Goal: Task Accomplishment & Management: Complete application form

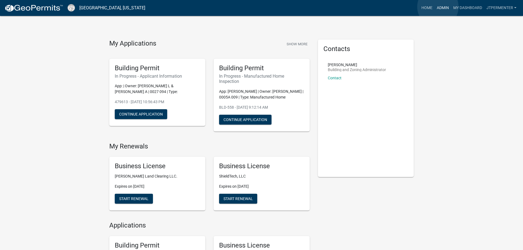
click at [438, 7] on link "Admin" at bounding box center [442, 8] width 16 height 10
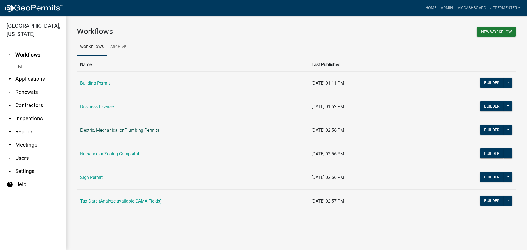
click at [123, 129] on link "Electric, Mechanical or Plumbing Permits" at bounding box center [119, 130] width 79 height 5
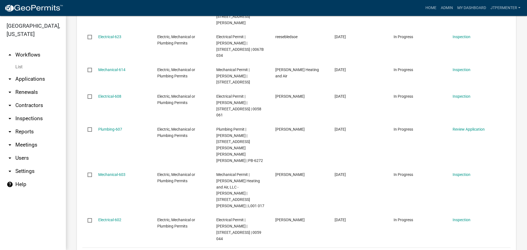
scroll to position [302, 0]
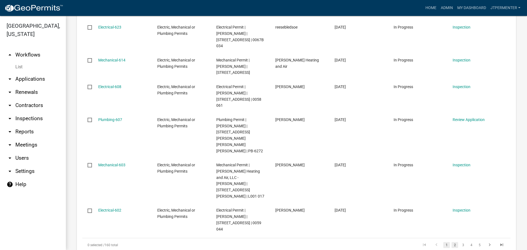
click at [452, 242] on link "2" at bounding box center [454, 245] width 7 height 6
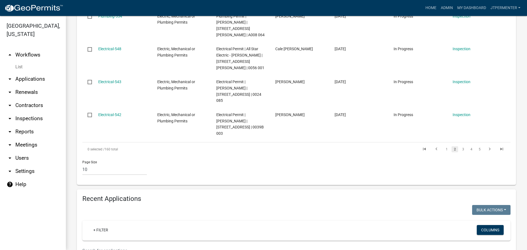
scroll to position [393, 0]
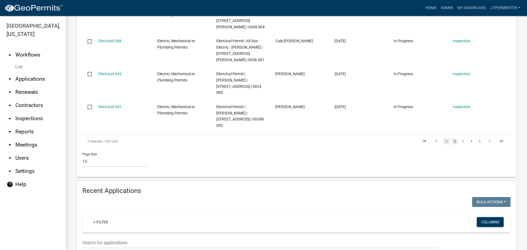
click at [443, 138] on link "1" at bounding box center [446, 141] width 7 height 6
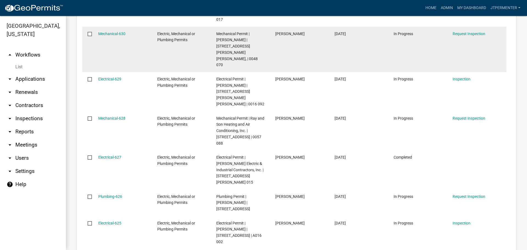
scroll to position [695, 0]
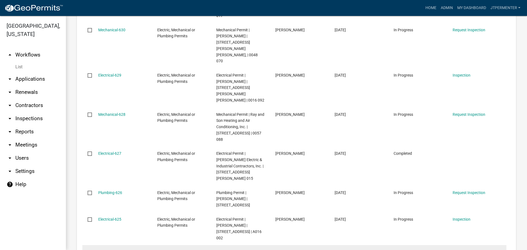
click at [103, 250] on link "476704" at bounding box center [104, 252] width 13 height 4
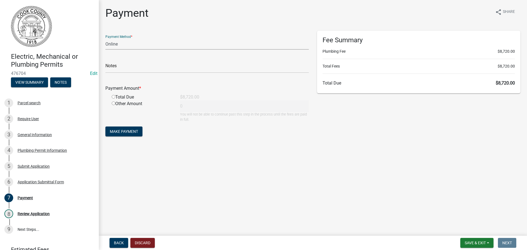
click at [137, 45] on select "Credit Card POS Check Cash Online" at bounding box center [206, 43] width 203 height 11
select select "1: 0"
click at [105, 38] on select "Credit Card POS Check Cash Online" at bounding box center [206, 43] width 203 height 11
click at [127, 70] on input "text" at bounding box center [206, 67] width 203 height 11
type input "15099"
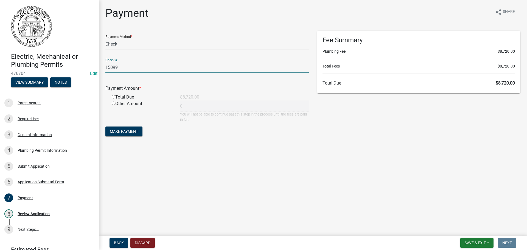
click at [113, 96] on input "radio" at bounding box center [114, 97] width 4 height 4
radio input "true"
type input "8720"
click at [127, 129] on span "Make Payment" at bounding box center [124, 131] width 28 height 4
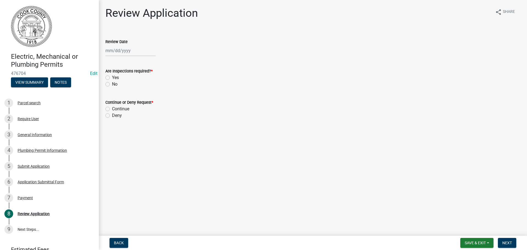
select select "9"
select select "2025"
click at [122, 52] on div "[PERSON_NAME] Feb Mar Apr [PERSON_NAME][DATE] Oct Nov [DATE] 1526 1527 1528 152…" at bounding box center [130, 50] width 50 height 11
click at [117, 103] on div "23" at bounding box center [119, 106] width 9 height 9
type input "[DATE]"
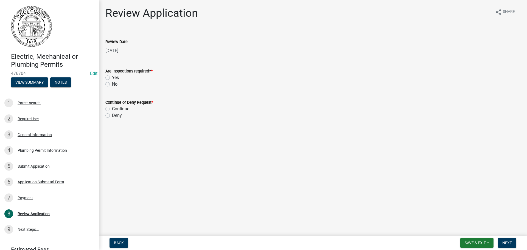
click at [112, 80] on label "Yes" at bounding box center [115, 77] width 7 height 7
click at [112, 78] on input "Yes" at bounding box center [114, 76] width 4 height 4
radio input "true"
click at [112, 109] on label "Continue" at bounding box center [120, 109] width 17 height 7
click at [112, 109] on input "Continue" at bounding box center [114, 108] width 4 height 4
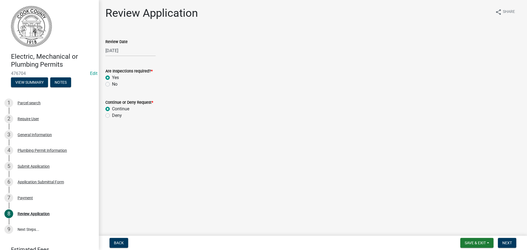
radio input "true"
click at [503, 243] on span "Next" at bounding box center [507, 243] width 10 height 4
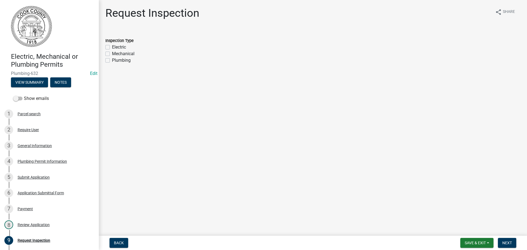
click at [112, 60] on label "Plumbing" at bounding box center [121, 60] width 19 height 7
click at [112, 60] on input "Plumbing" at bounding box center [114, 59] width 4 height 4
checkbox input "true"
checkbox input "false"
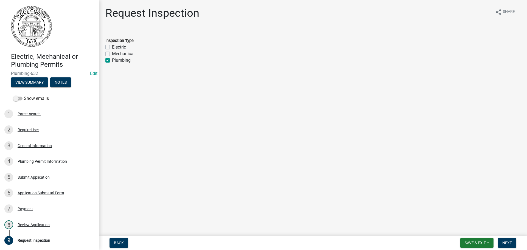
checkbox input "true"
click at [507, 240] on button "Next" at bounding box center [507, 243] width 18 height 10
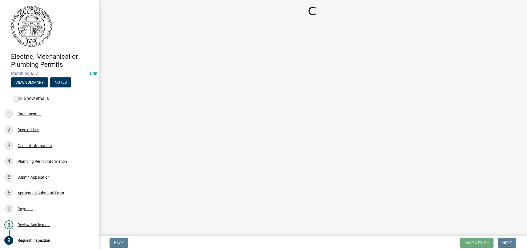
select select "99a32835-11ba-4368-9d1a-cbf1779c6d76"
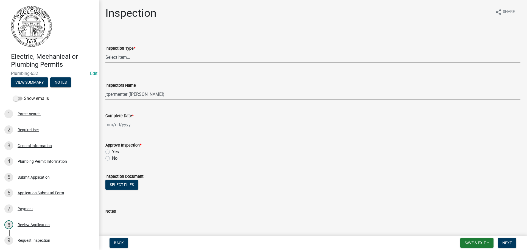
click at [123, 56] on select "Select Item... Electric Mechanical Plumbing" at bounding box center [312, 57] width 415 height 11
click at [105, 52] on select "Select Item... Electric Mechanical Plumbing" at bounding box center [312, 57] width 415 height 11
select select "db91ccf2-efd8-44af-93d2-f6c2b5a7ecbb"
click at [122, 127] on div at bounding box center [130, 124] width 50 height 11
select select "9"
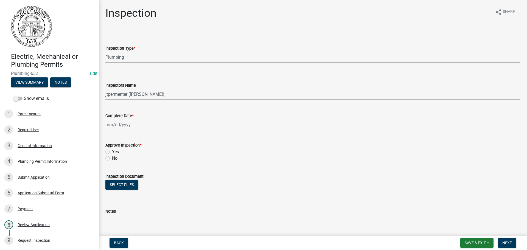
select select "2025"
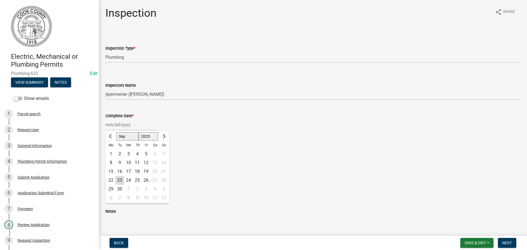
click at [146, 171] on div "19" at bounding box center [146, 171] width 9 height 9
type input "[DATE]"
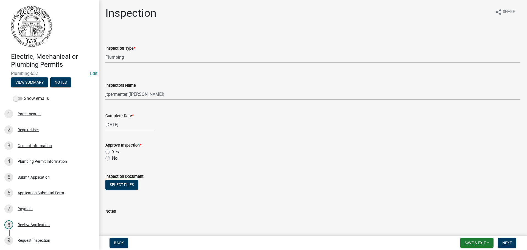
click at [112, 152] on label "Yes" at bounding box center [115, 151] width 7 height 7
click at [112, 152] on input "Yes" at bounding box center [114, 150] width 4 height 4
radio input "true"
click at [504, 242] on span "Next" at bounding box center [507, 243] width 10 height 4
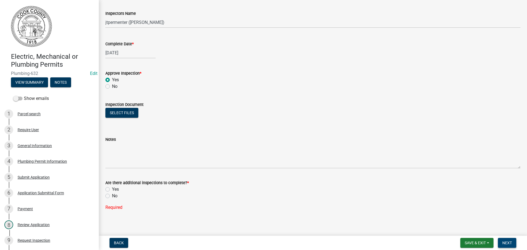
scroll to position [75, 0]
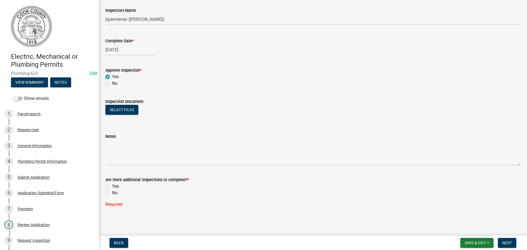
click at [112, 188] on label "Yes" at bounding box center [115, 186] width 7 height 7
click at [112, 187] on input "Yes" at bounding box center [114, 185] width 4 height 4
radio input "true"
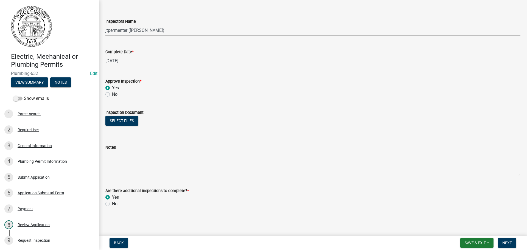
scroll to position [64, 0]
click at [505, 240] on button "Next" at bounding box center [507, 243] width 18 height 10
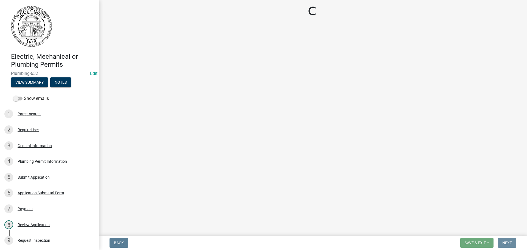
scroll to position [0, 0]
select select "99a32835-11ba-4368-9d1a-cbf1779c6d76"
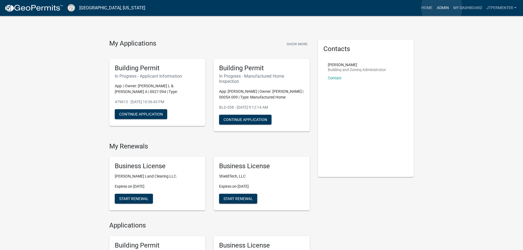
click at [441, 7] on link "Admin" at bounding box center [442, 8] width 16 height 10
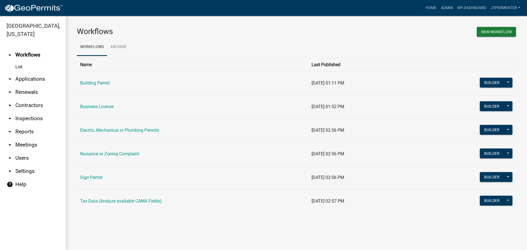
click at [103, 132] on link "Electric, Mechanical or Plumbing Permits" at bounding box center [119, 130] width 79 height 5
click at [449, 7] on link "Admin" at bounding box center [446, 8] width 16 height 10
click at [434, 7] on link "Home" at bounding box center [430, 8] width 15 height 10
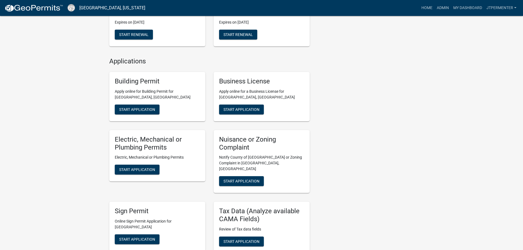
scroll to position [165, 0]
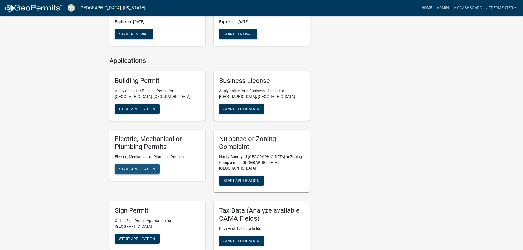
click at [144, 169] on span "Start Application" at bounding box center [137, 169] width 36 height 4
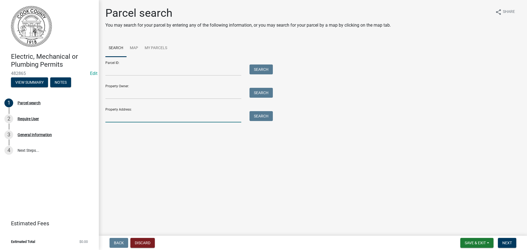
click at [122, 115] on input "Property Address:" at bounding box center [173, 116] width 136 height 11
type input "203 s goodman"
click at [270, 117] on button "Search" at bounding box center [260, 116] width 23 height 10
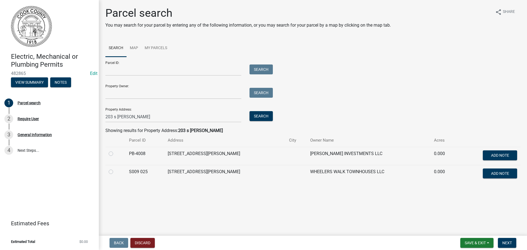
click at [115, 168] on label at bounding box center [115, 168] width 0 height 0
click at [115, 170] on 025 "radio" at bounding box center [117, 170] width 4 height 4
radio 025 "true"
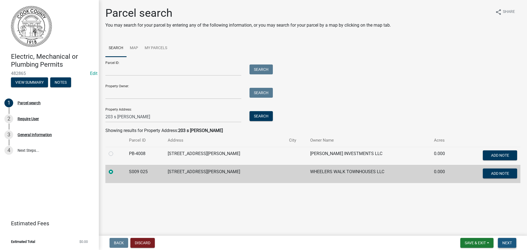
click at [505, 240] on button "Next" at bounding box center [507, 243] width 18 height 10
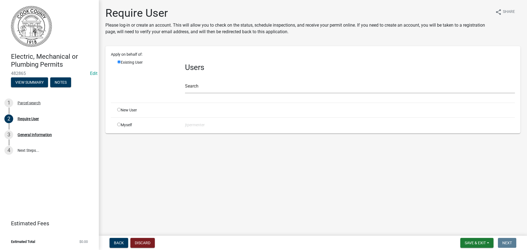
click at [119, 125] on input "radio" at bounding box center [119, 125] width 4 height 4
radio input "true"
radio input "false"
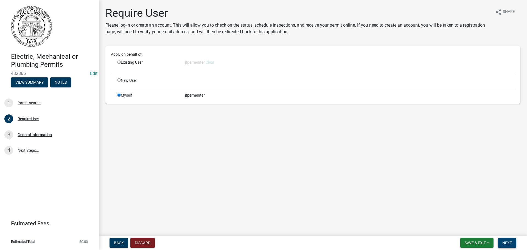
click at [505, 243] on span "Next" at bounding box center [507, 243] width 10 height 4
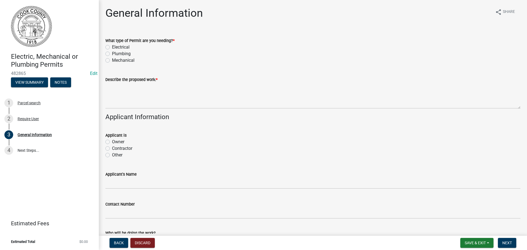
click at [112, 54] on label "Plumbing" at bounding box center [121, 53] width 19 height 7
click at [112, 54] on input "Plumbing" at bounding box center [114, 52] width 4 height 4
radio input "true"
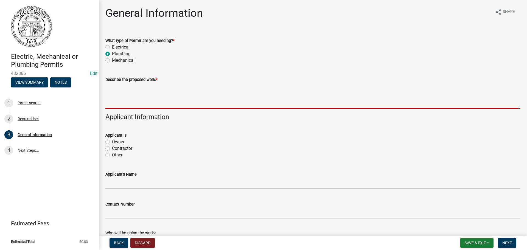
click at [131, 101] on textarea "Describe the proposed work: *" at bounding box center [312, 96] width 415 height 26
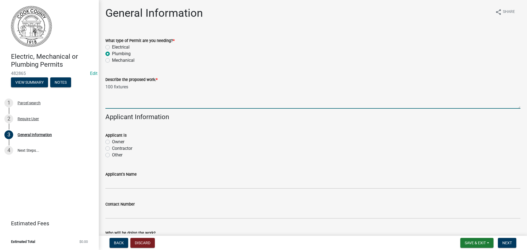
type textarea "100 fixtures"
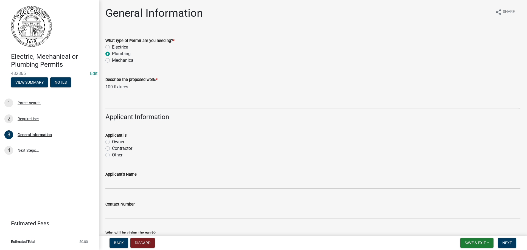
click at [112, 143] on label "Owner" at bounding box center [118, 142] width 12 height 7
click at [112, 142] on input "Owner" at bounding box center [114, 141] width 4 height 4
radio input "true"
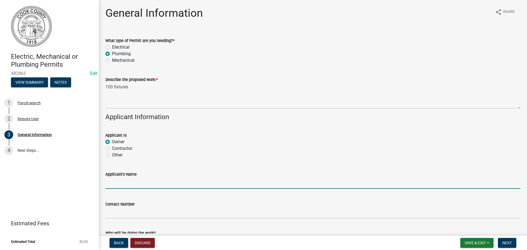
click at [115, 186] on input "Applicant's Name" at bounding box center [312, 182] width 415 height 11
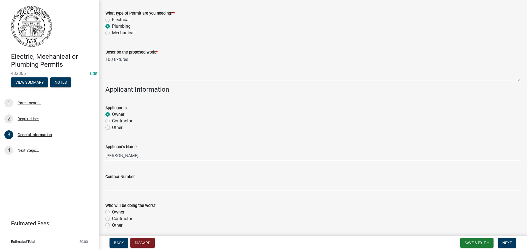
scroll to position [82, 0]
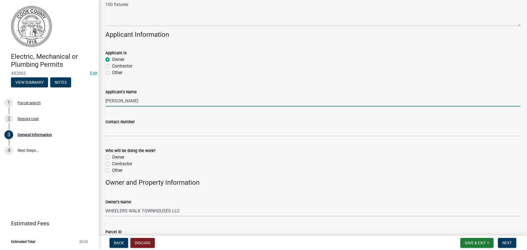
type input "Seth Carlo"
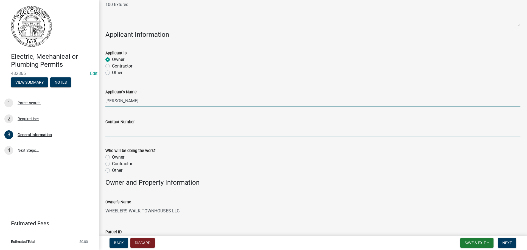
click at [121, 130] on input "Contact Number" at bounding box center [312, 130] width 415 height 11
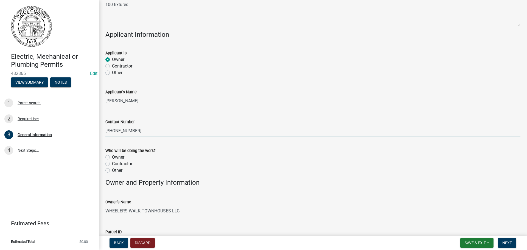
scroll to position [110, 0]
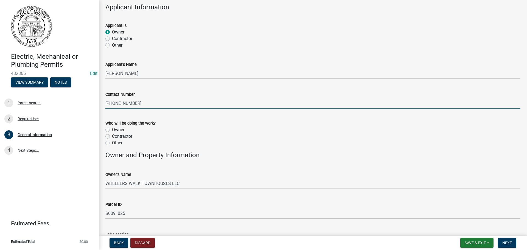
type input "229-561-5928"
click at [112, 136] on label "Contractor" at bounding box center [122, 136] width 20 height 7
click at [112, 136] on input "Contractor" at bounding box center [114, 135] width 4 height 4
radio input "true"
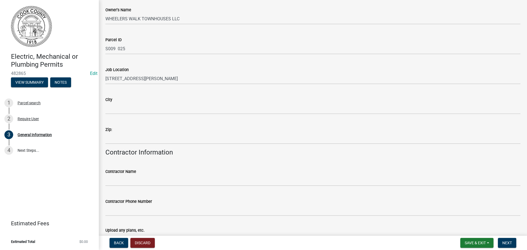
scroll to position [302, 0]
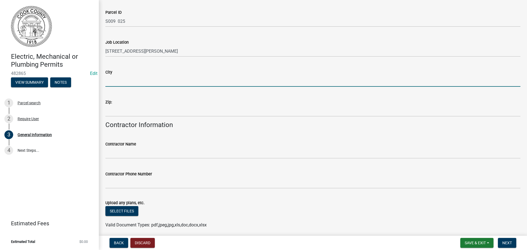
click at [117, 82] on input "City" at bounding box center [312, 80] width 415 height 11
type input "Sparks"
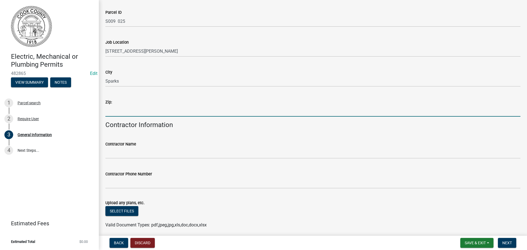
click at [117, 107] on input "Zip:" at bounding box center [312, 110] width 415 height 11
type input "31647"
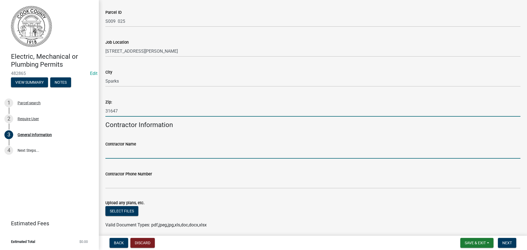
click at [128, 154] on input "Contractor Name" at bounding box center [312, 152] width 415 height 11
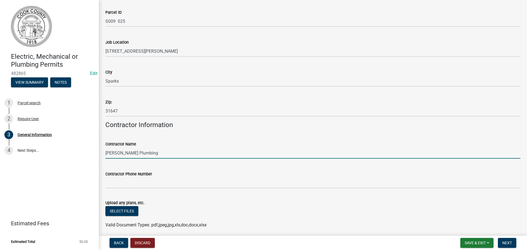
type input "Youngs Plumbing"
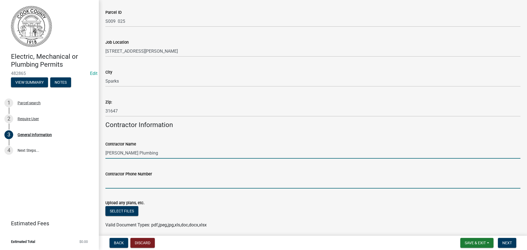
drag, startPoint x: 122, startPoint y: 187, endPoint x: 122, endPoint y: 194, distance: 7.7
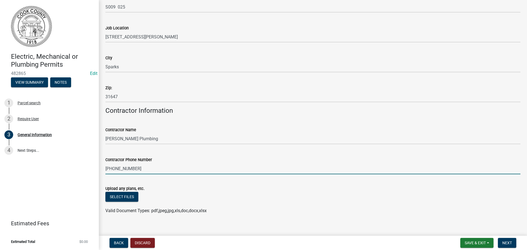
scroll to position [323, 0]
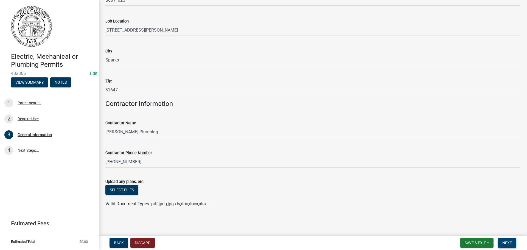
type input "229-425-6724"
click at [501, 239] on button "Next" at bounding box center [507, 243] width 18 height 10
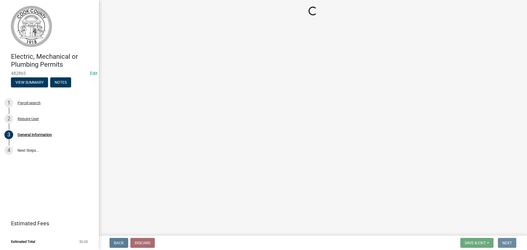
scroll to position [0, 0]
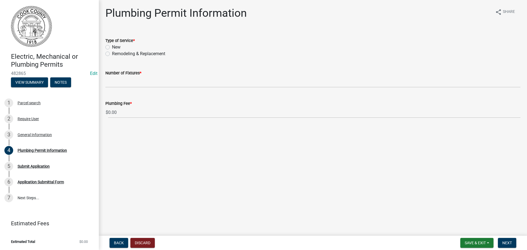
click at [112, 47] on label "New" at bounding box center [116, 47] width 9 height 7
click at [112, 47] on input "New" at bounding box center [114, 46] width 4 height 4
radio input "true"
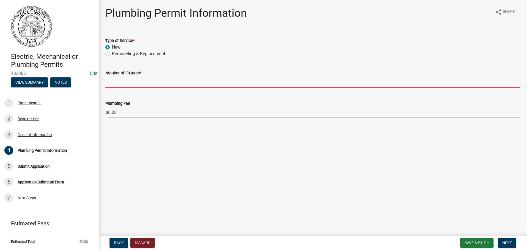
click at [118, 81] on input "text" at bounding box center [312, 81] width 415 height 11
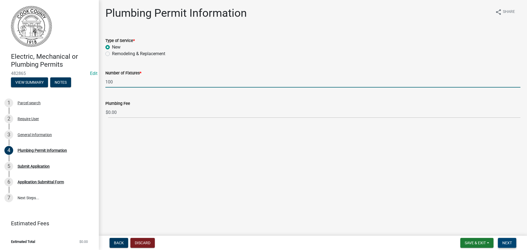
type input "100"
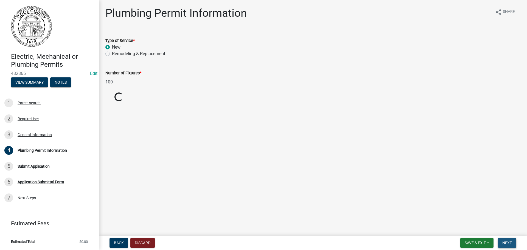
click at [505, 240] on button "Next" at bounding box center [507, 243] width 18 height 10
click at [507, 244] on span "Next" at bounding box center [507, 243] width 10 height 4
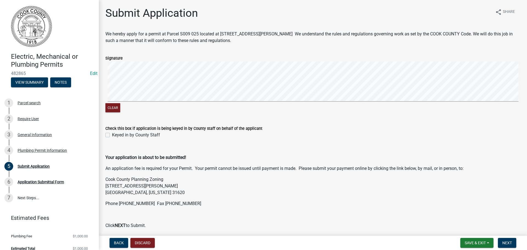
click at [112, 134] on label "Keyed in by County Staff" at bounding box center [136, 135] width 48 height 7
click at [112, 134] on input "Keyed in by County Staff" at bounding box center [114, 134] width 4 height 4
checkbox input "true"
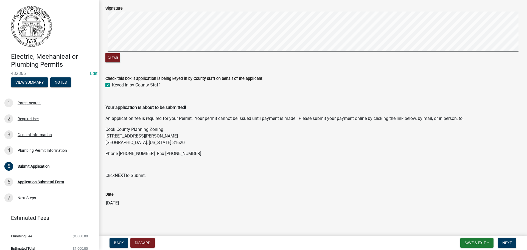
scroll to position [51, 0]
click at [501, 239] on button "Next" at bounding box center [507, 243] width 18 height 10
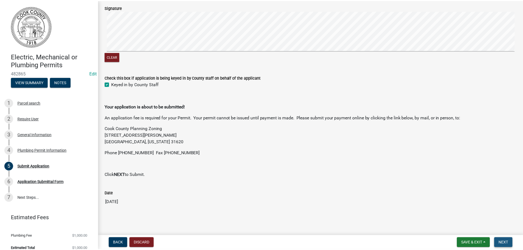
scroll to position [0, 0]
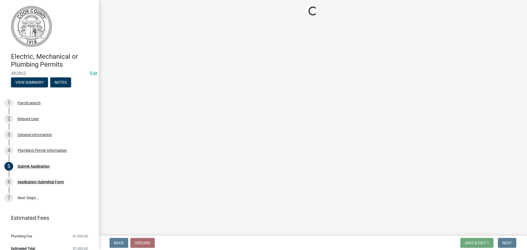
select select "3: 3"
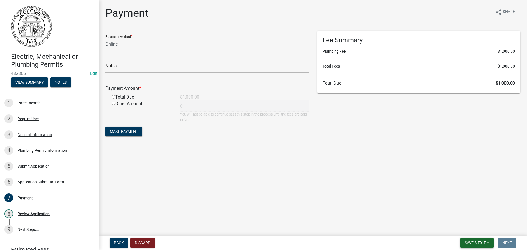
click at [480, 242] on span "Save & Exit" at bounding box center [474, 243] width 21 height 4
click at [471, 226] on button "Save & Exit" at bounding box center [471, 228] width 44 height 13
